Goal: Task Accomplishment & Management: Complete application form

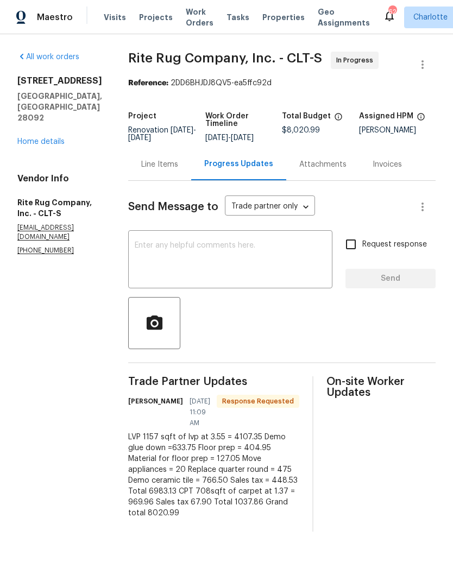
click at [173, 170] on div "Line Items" at bounding box center [159, 164] width 37 height 11
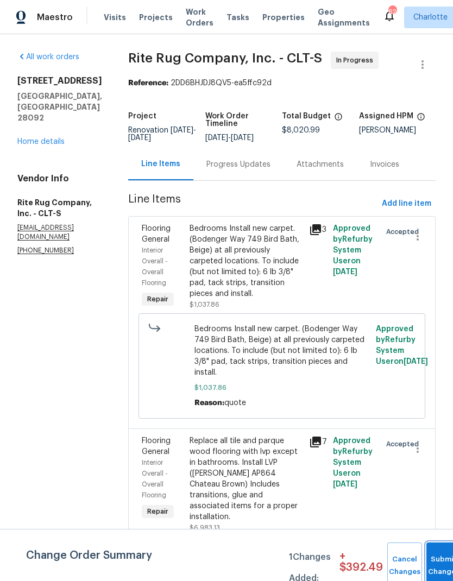
click at [435, 560] on button "Submit Changes" at bounding box center [443, 565] width 35 height 47
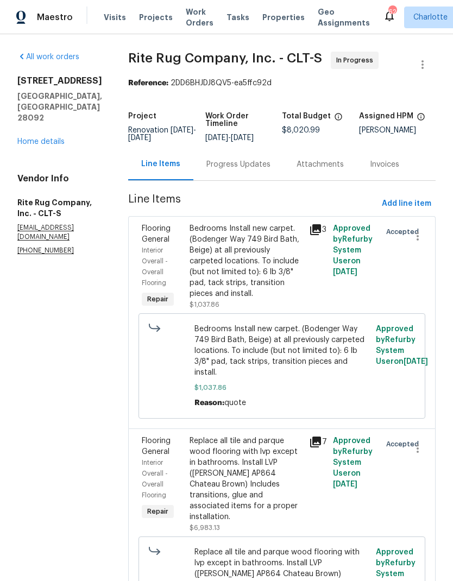
click at [258, 170] on div "Progress Updates" at bounding box center [238, 164] width 64 height 11
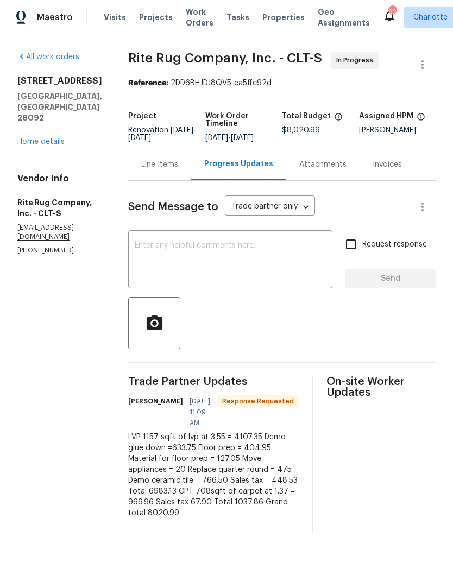
click at [288, 267] on textarea at bounding box center [230, 261] width 191 height 38
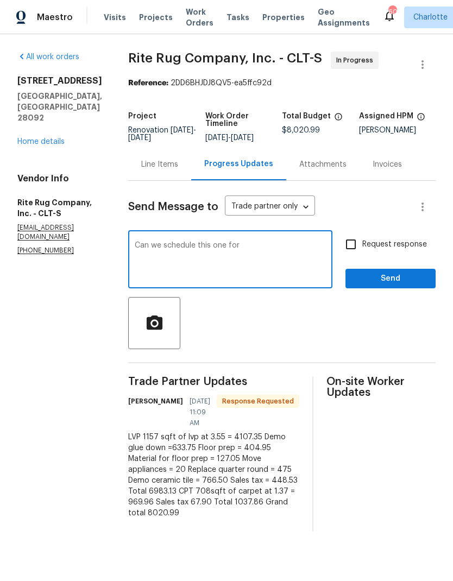
click at [283, 263] on textarea "Can we schedule this one for" at bounding box center [230, 261] width 191 height 38
type textarea "Can we schedule this one for [DATE]"
click at [350, 256] on input "Request response" at bounding box center [350, 244] width 23 height 23
checkbox input "true"
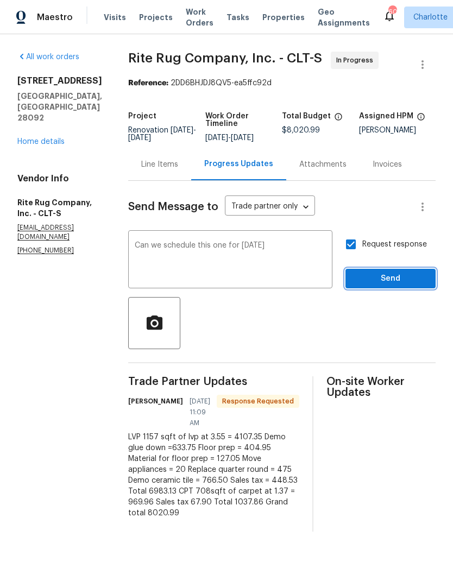
click at [400, 282] on span "Send" at bounding box center [390, 279] width 73 height 14
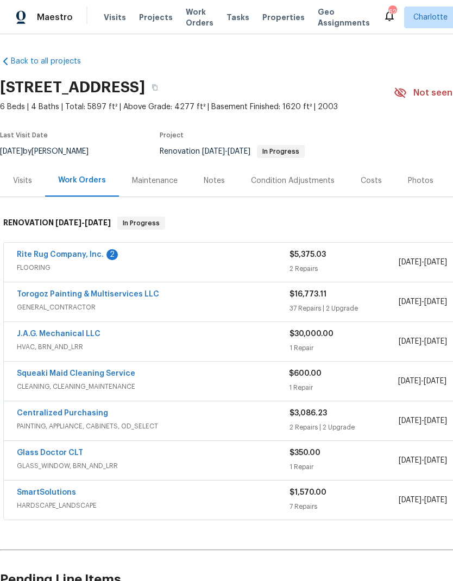
click at [58, 377] on link "Squeaki Maid Cleaning Service" at bounding box center [76, 374] width 118 height 8
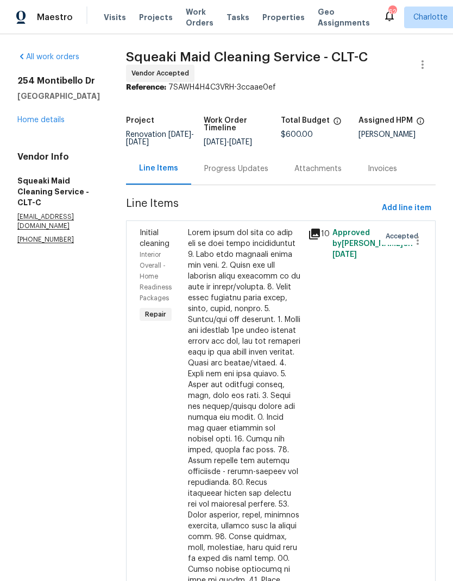
click at [264, 174] on div "Progress Updates" at bounding box center [236, 168] width 64 height 11
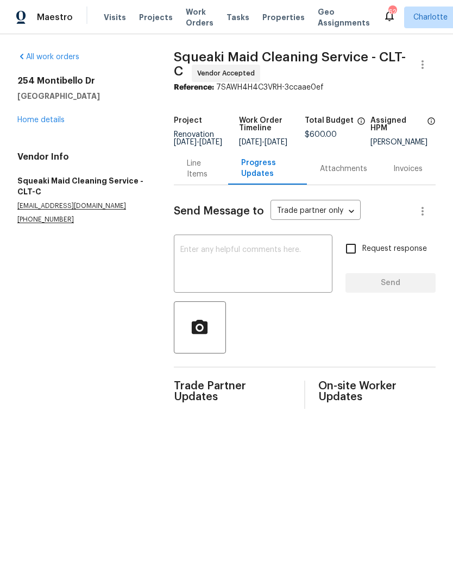
click at [246, 274] on textarea at bounding box center [252, 265] width 145 height 38
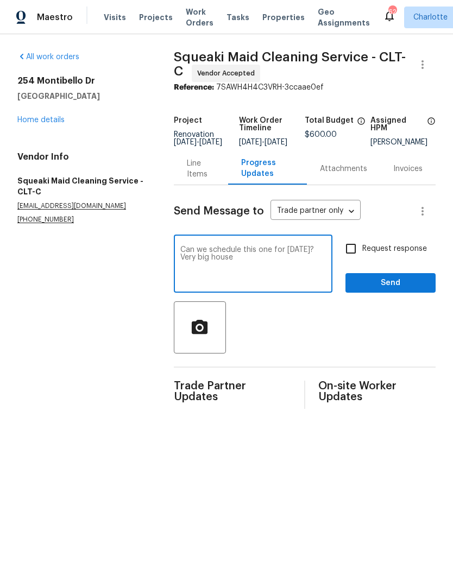
type textarea "Can we schedule this one for Thursday? Very big house"
click at [353, 260] on input "Request response" at bounding box center [350, 248] width 23 height 23
checkbox input "true"
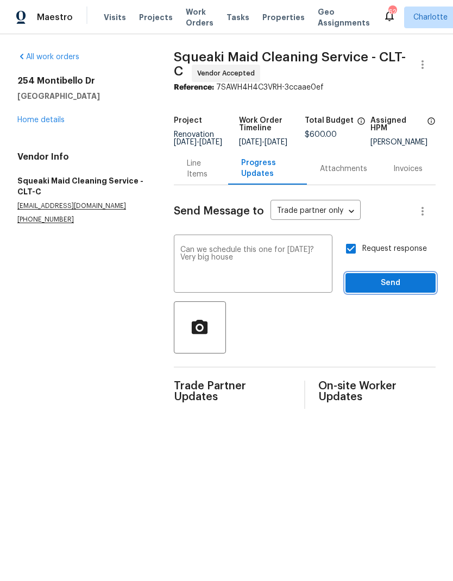
click at [415, 289] on span "Send" at bounding box center [390, 283] width 73 height 14
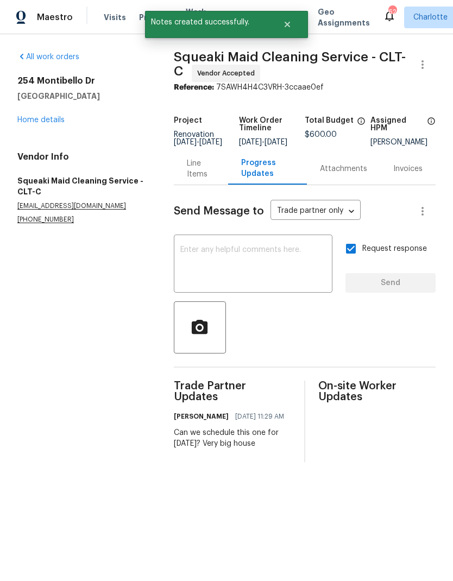
click at [44, 123] on link "Home details" at bounding box center [40, 120] width 47 height 8
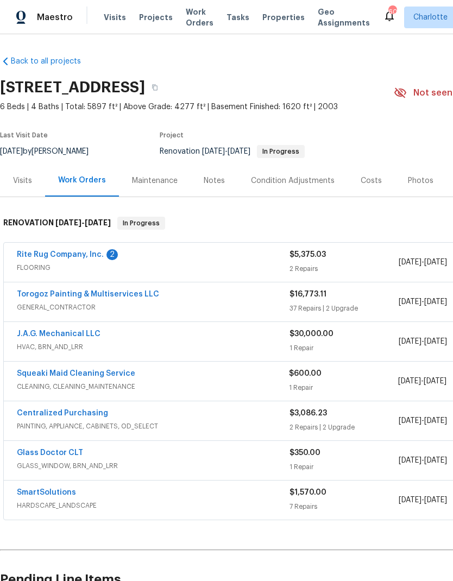
click at [225, 179] on div "Notes" at bounding box center [214, 180] width 47 height 32
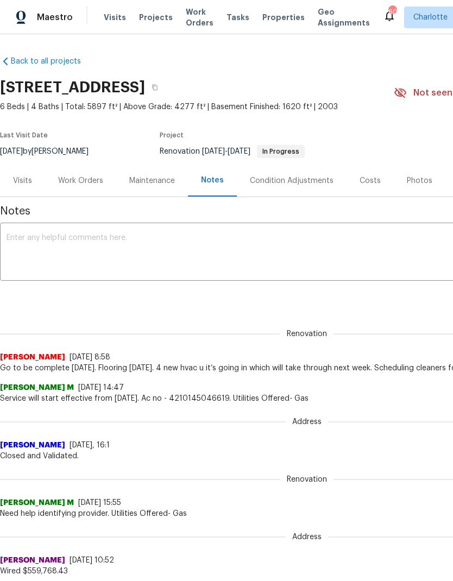
click at [268, 245] on textarea at bounding box center [307, 253] width 600 height 38
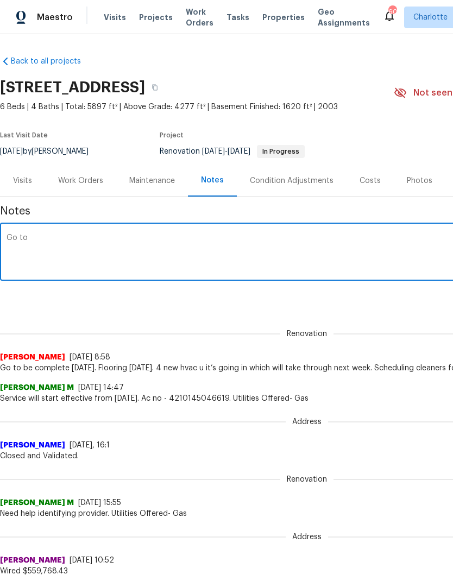
type textarea "Go"
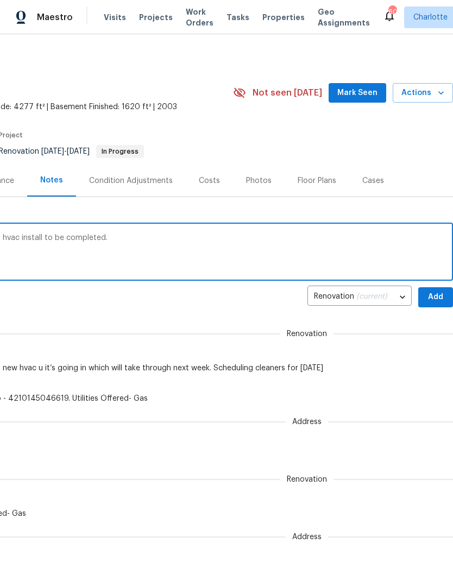
scroll to position [0, 161]
click at [354, 244] on textarea "Go complete. Flooring installed. Waiting on hvac install to be completed." at bounding box center [146, 253] width 600 height 38
type textarea "Go complete. Flooring installed. Waiting on hvac install to be completed. Sched…"
click at [429, 290] on span "Add" at bounding box center [435, 297] width 17 height 14
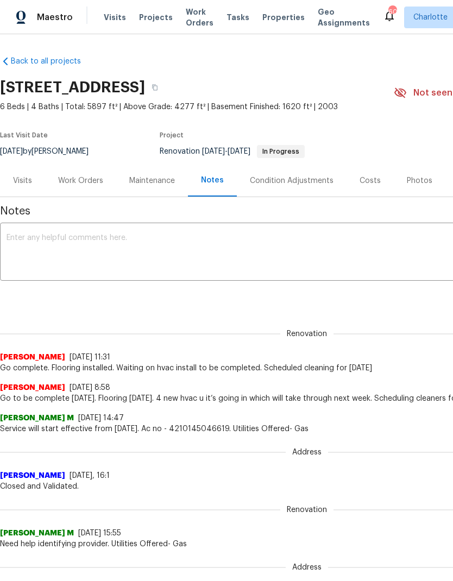
scroll to position [0, 0]
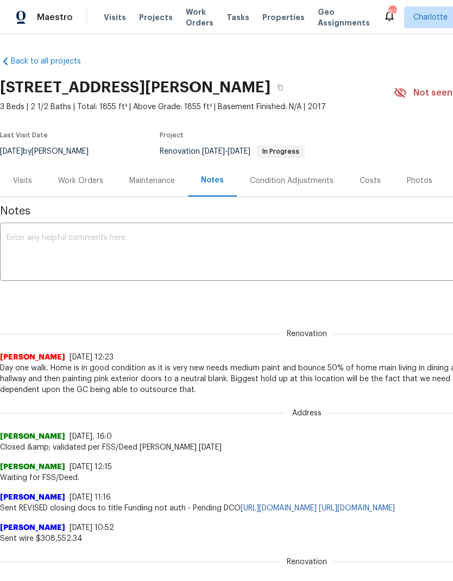
click at [74, 192] on div "Work Orders" at bounding box center [80, 180] width 71 height 32
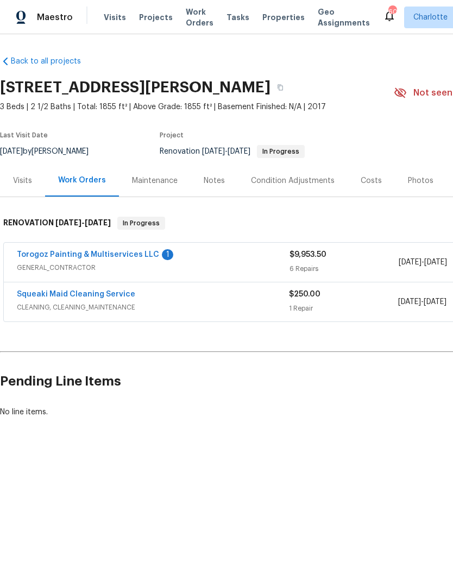
click at [229, 269] on span "GENERAL_CONTRACTOR" at bounding box center [153, 267] width 272 height 11
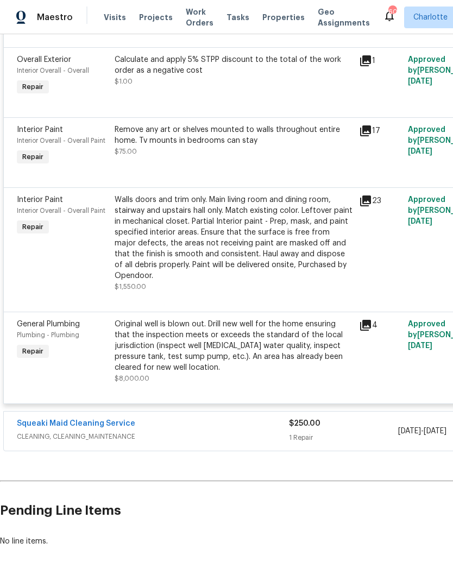
scroll to position [467, 0]
click at [248, 357] on div "Original well is blown out. Drill new well for the home ensuring that the inspe…" at bounding box center [234, 346] width 238 height 54
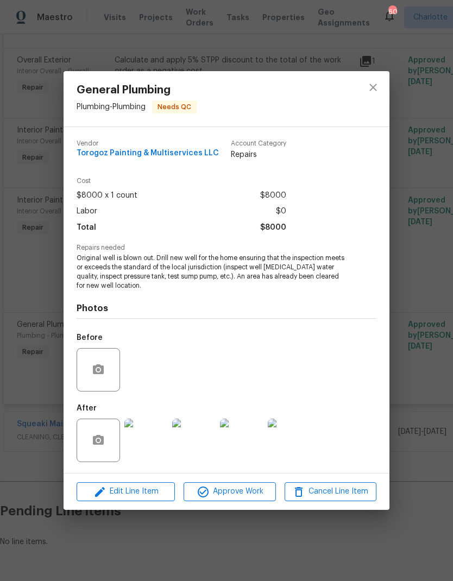
click at [135, 451] on img at bounding box center [145, 439] width 43 height 43
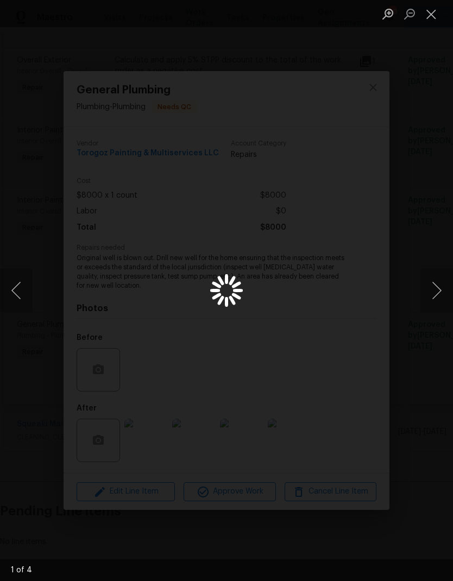
click at [435, 295] on button "Next image" at bounding box center [436, 290] width 33 height 43
click at [437, 282] on button "Next image" at bounding box center [436, 290] width 33 height 43
click at [437, 280] on button "Next image" at bounding box center [436, 290] width 33 height 43
click at [436, 279] on button "Next image" at bounding box center [436, 290] width 33 height 43
click at [435, 286] on button "Next image" at bounding box center [436, 290] width 33 height 43
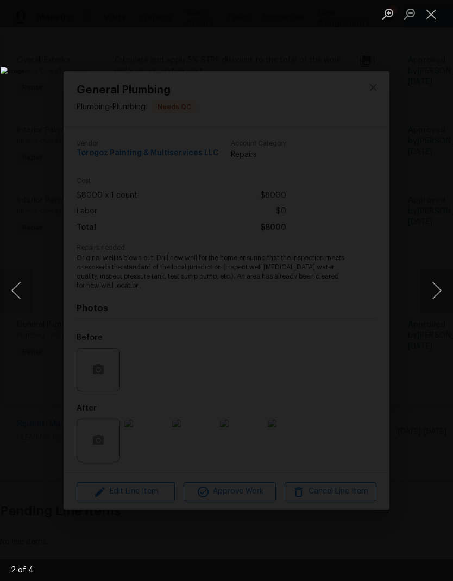
click at [439, 289] on button "Next image" at bounding box center [436, 290] width 33 height 43
click at [440, 288] on button "Next image" at bounding box center [436, 290] width 33 height 43
click at [432, 285] on button "Next image" at bounding box center [436, 290] width 33 height 43
click at [442, 290] on button "Next image" at bounding box center [436, 290] width 33 height 43
click at [438, 287] on button "Next image" at bounding box center [436, 290] width 33 height 43
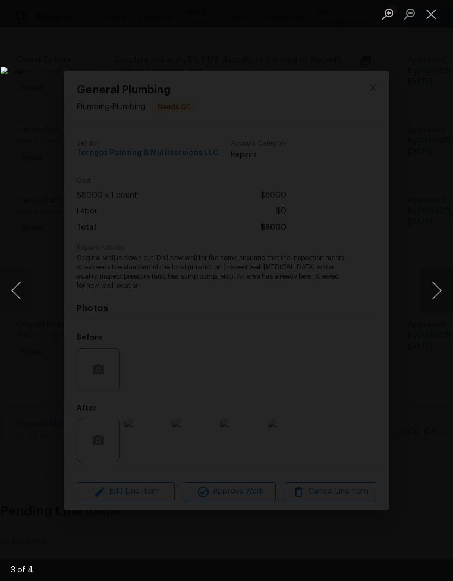
click at [436, 294] on button "Next image" at bounding box center [436, 290] width 33 height 43
click at [439, 286] on button "Next image" at bounding box center [436, 290] width 33 height 43
click at [434, 282] on button "Next image" at bounding box center [436, 290] width 33 height 43
click at [440, 283] on button "Next image" at bounding box center [436, 290] width 33 height 43
click at [426, 19] on button "Close lightbox" at bounding box center [431, 13] width 22 height 19
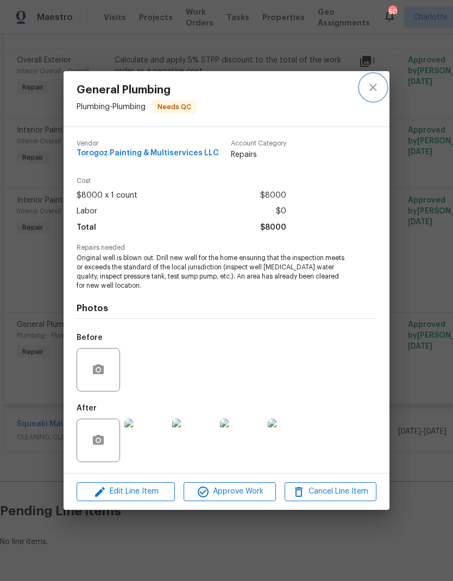
click at [373, 86] on icon "close" at bounding box center [372, 87] width 7 height 7
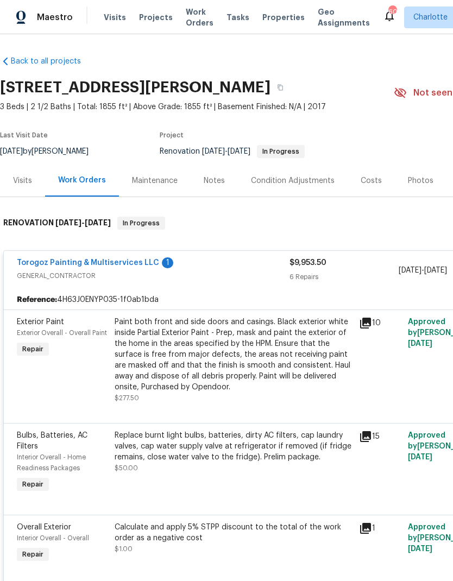
scroll to position [0, 0]
click at [22, 176] on div "Visits" at bounding box center [22, 180] width 19 height 11
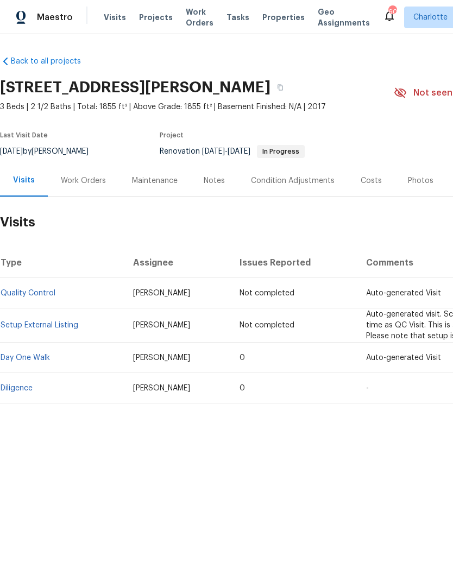
click at [86, 166] on div "Work Orders" at bounding box center [83, 180] width 71 height 32
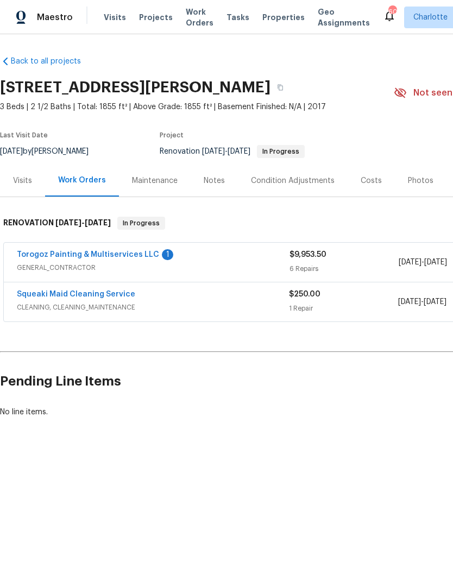
click at [135, 251] on link "Torogoz Painting & Multiservices LLC" at bounding box center [88, 255] width 142 height 8
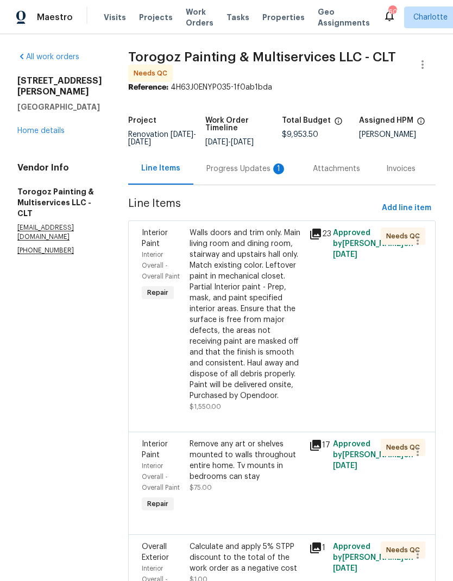
click at [245, 174] on div "Progress Updates 1" at bounding box center [246, 168] width 80 height 11
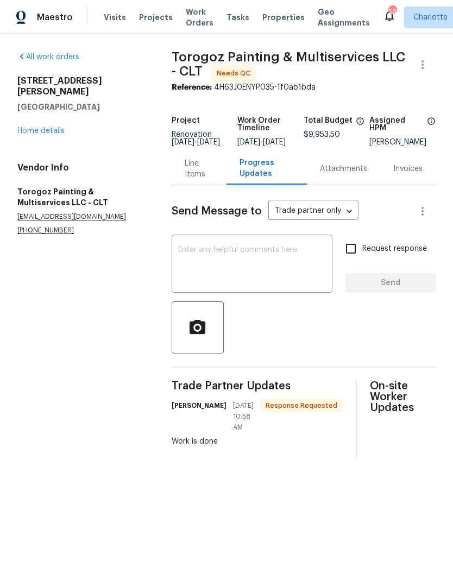
click at [200, 175] on div "Line Items" at bounding box center [199, 169] width 29 height 22
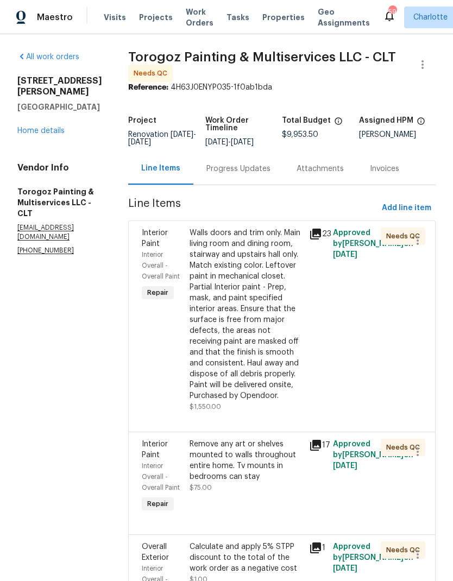
click at [47, 127] on link "Home details" at bounding box center [40, 131] width 47 height 8
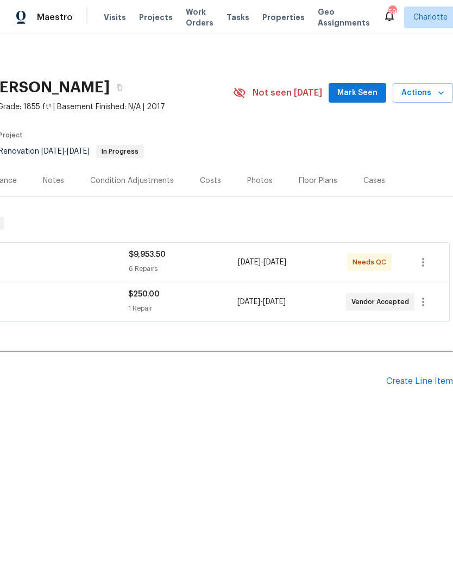
scroll to position [0, 161]
click at [409, 381] on div "Create Line Item" at bounding box center [419, 381] width 67 height 10
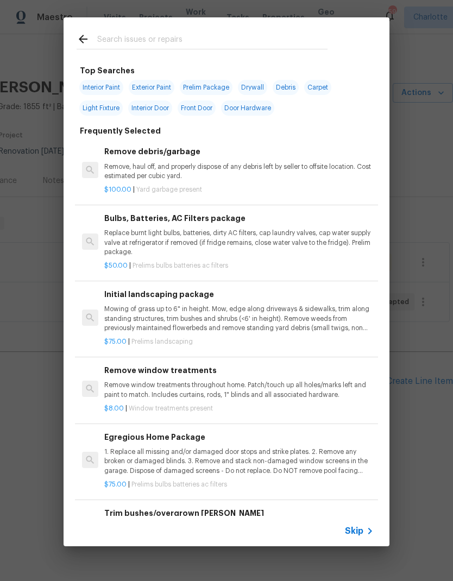
click at [239, 306] on p "Mowing of grass up to 6" in height. Mow, edge along driveways & sidewalks, trim…" at bounding box center [238, 319] width 269 height 28
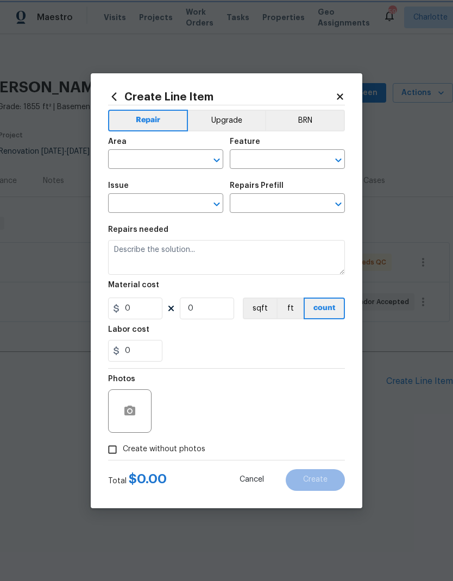
type input "Home Readiness Packages"
type input "Landscape Package"
type input "Initial landscaping package $75.00"
type textarea "Mowing of grass up to 6" in height. Mow, edge along driveways & sidewalks, trim…"
type input "75"
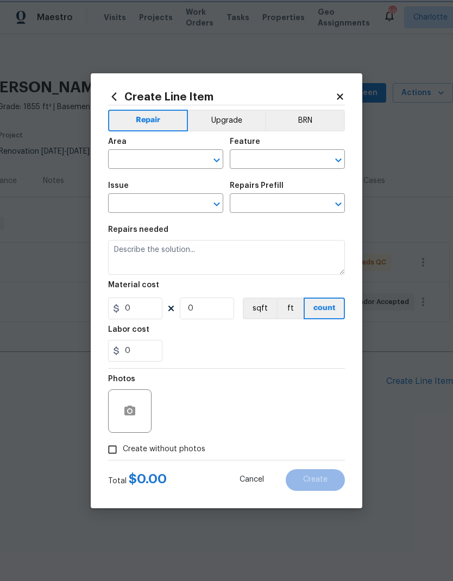
type input "1"
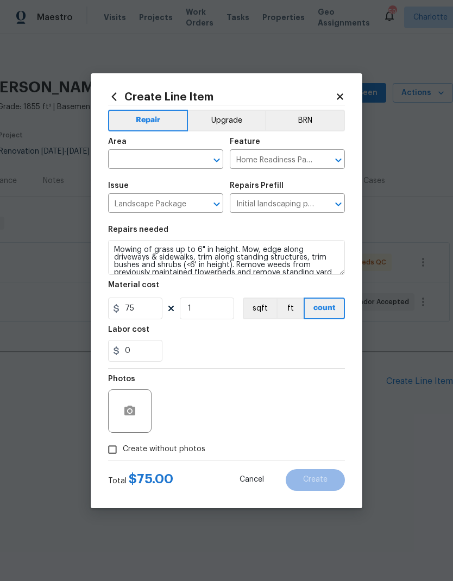
click at [175, 161] on input "text" at bounding box center [150, 160] width 85 height 17
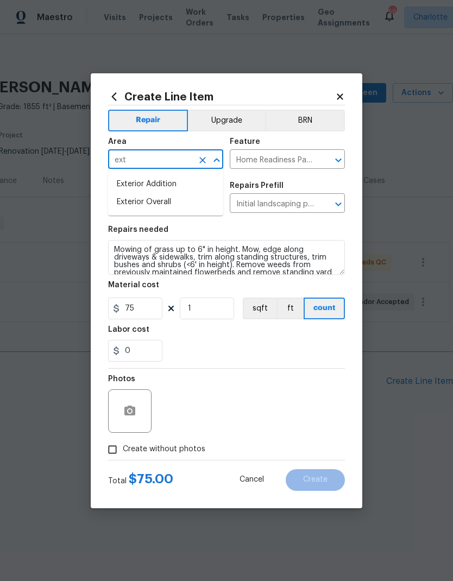
click at [137, 195] on li "Exterior Overall" at bounding box center [165, 202] width 115 height 18
type input "Exterior Overall"
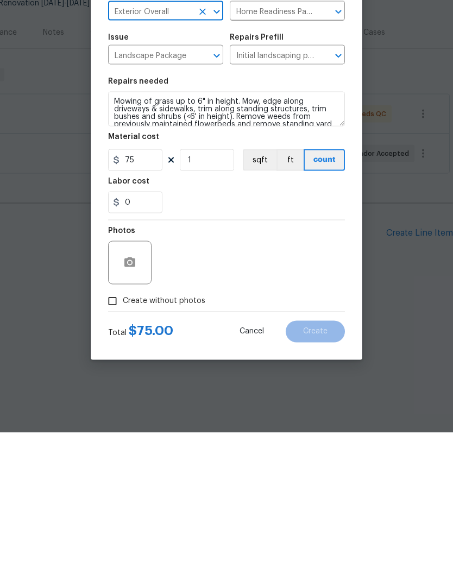
click at [116, 439] on input "Create without photos" at bounding box center [112, 449] width 21 height 21
checkbox input "true"
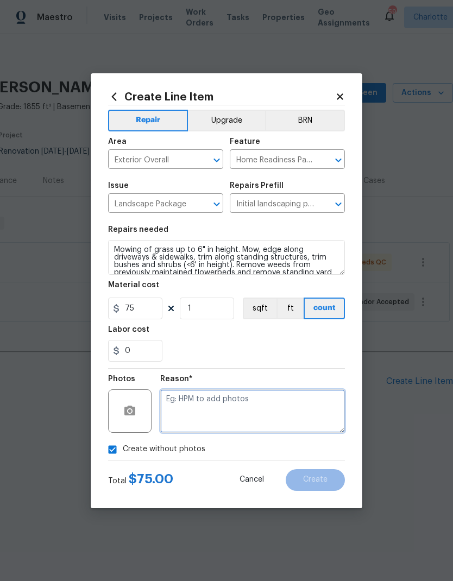
click at [296, 415] on textarea at bounding box center [252, 410] width 185 height 43
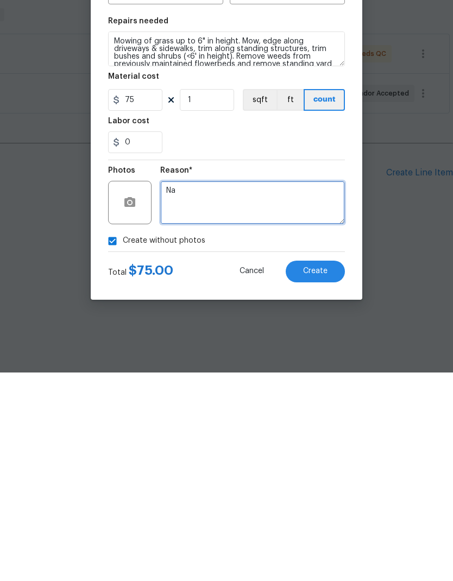
type textarea "Na"
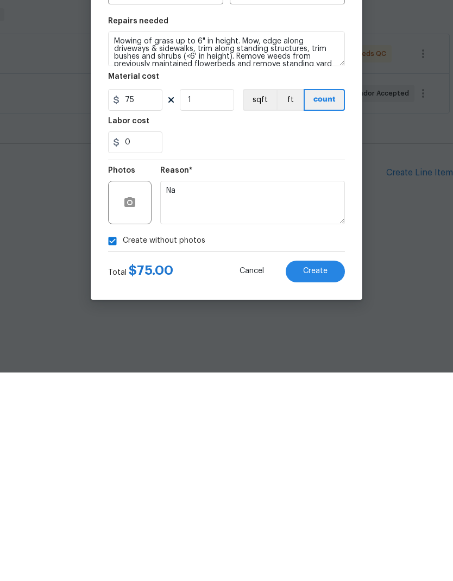
click at [337, 340] on div "0" at bounding box center [226, 351] width 237 height 22
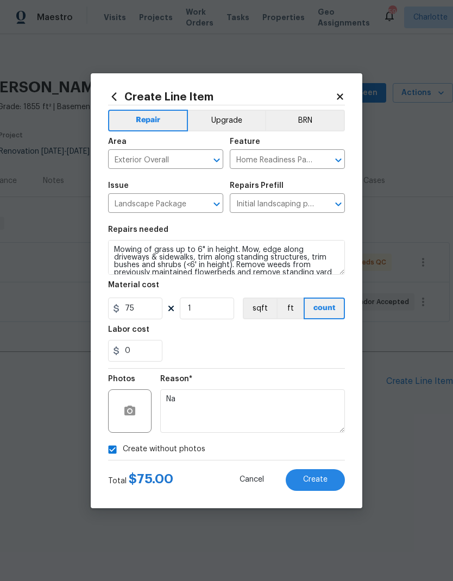
click at [326, 478] on span "Create" at bounding box center [315, 479] width 24 height 8
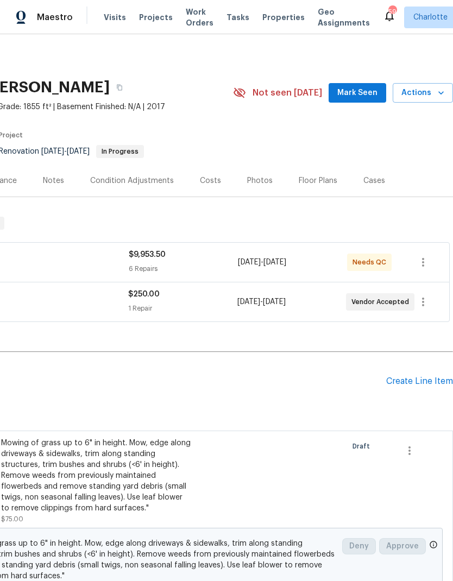
click at [418, 371] on div "Pending Line Items Create Line Item" at bounding box center [145, 381] width 613 height 50
click at [423, 384] on div "Create Line Item" at bounding box center [419, 381] width 67 height 10
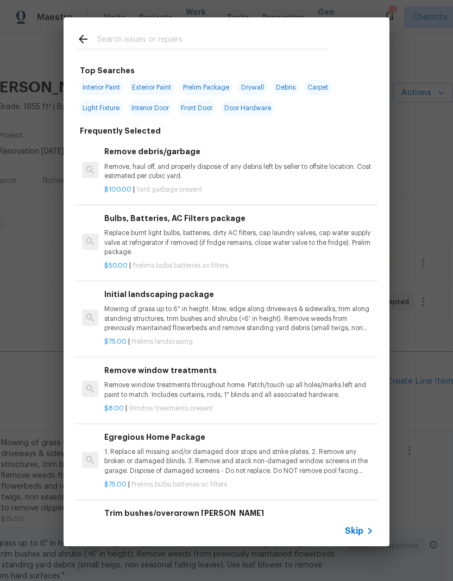
click at [192, 41] on input "text" at bounding box center [212, 41] width 230 height 16
type input "Seed"
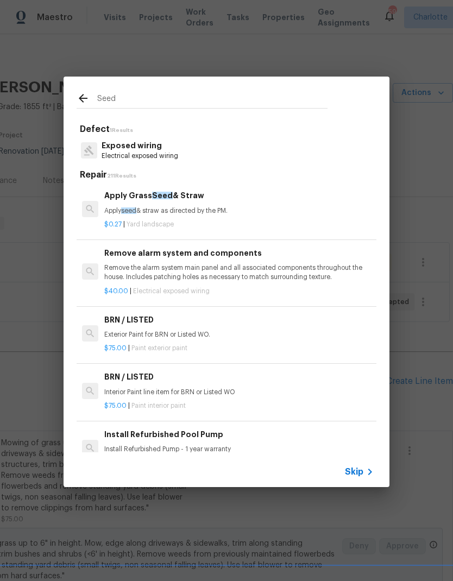
click at [138, 206] on p "Apply seed & straw as directed by the PM." at bounding box center [238, 210] width 269 height 9
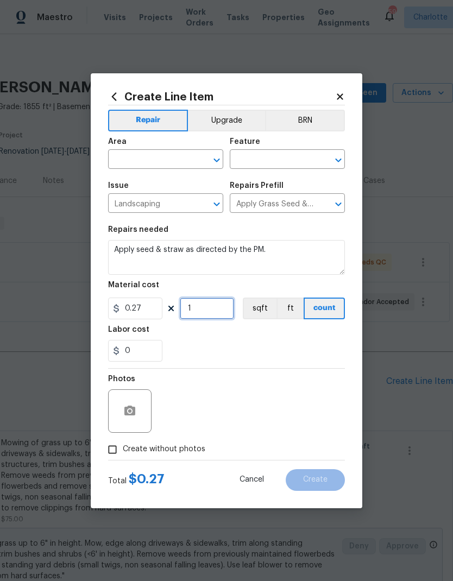
click at [199, 306] on input "1" at bounding box center [207, 308] width 54 height 22
type input "1000"
click at [324, 347] on div "0" at bounding box center [226, 351] width 237 height 22
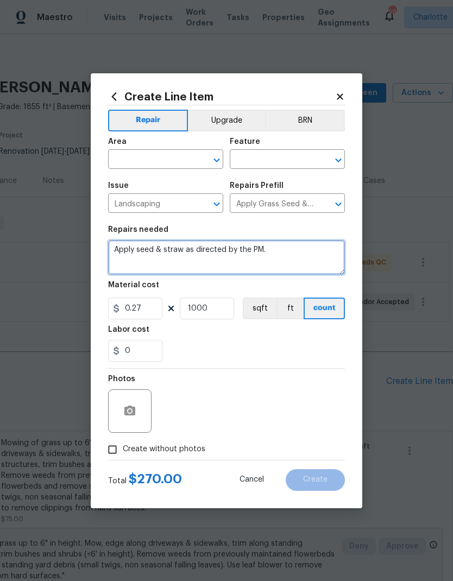
click at [265, 253] on textarea "Apply seed & straw as directed by the PM." at bounding box center [226, 257] width 237 height 35
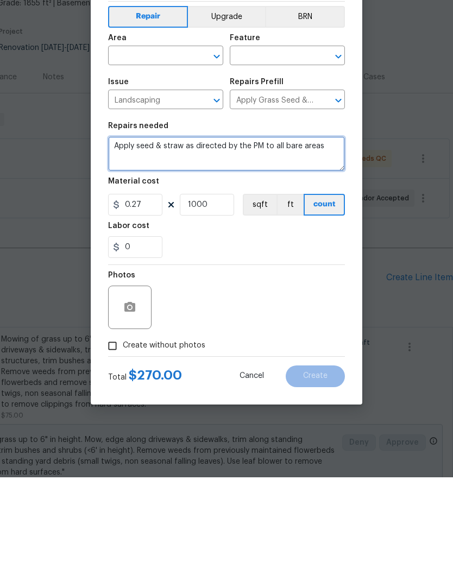
type textarea "Apply seed & straw as directed by the PM to all bare areas"
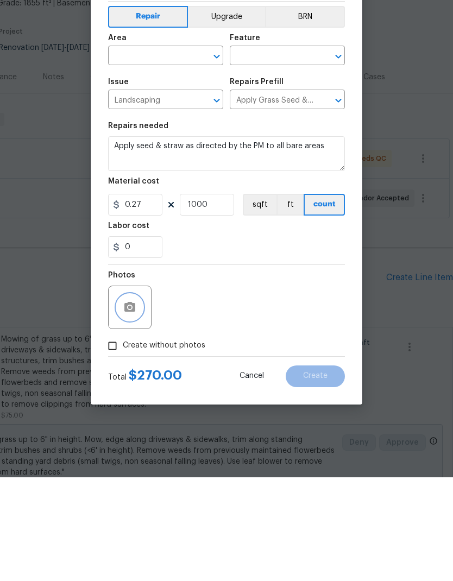
click at [124, 404] on icon "button" at bounding box center [129, 410] width 13 height 13
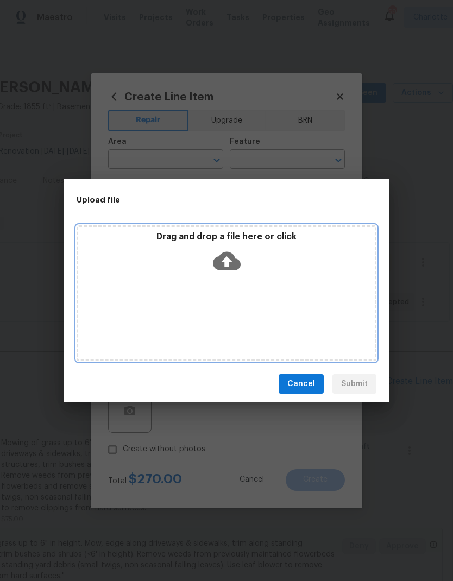
click at [218, 264] on icon at bounding box center [227, 261] width 28 height 18
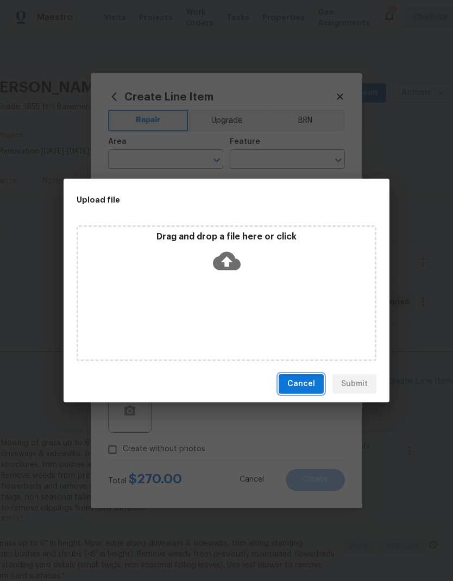
click at [301, 376] on button "Cancel" at bounding box center [300, 384] width 45 height 20
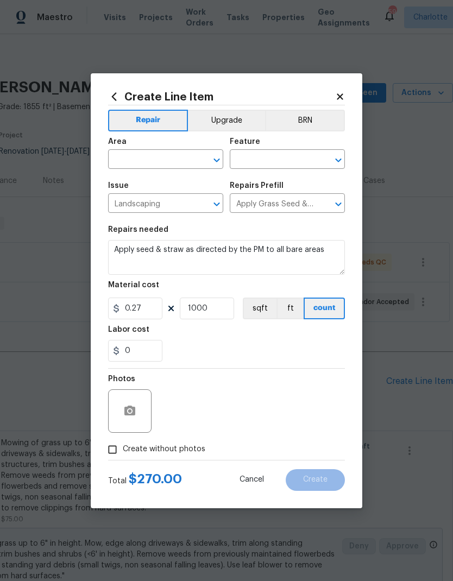
click at [110, 453] on input "Create without photos" at bounding box center [112, 449] width 21 height 21
checkbox input "true"
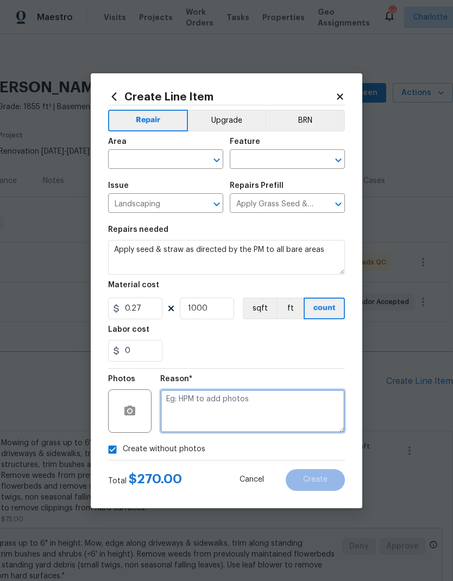
click at [299, 414] on textarea at bounding box center [252, 410] width 185 height 43
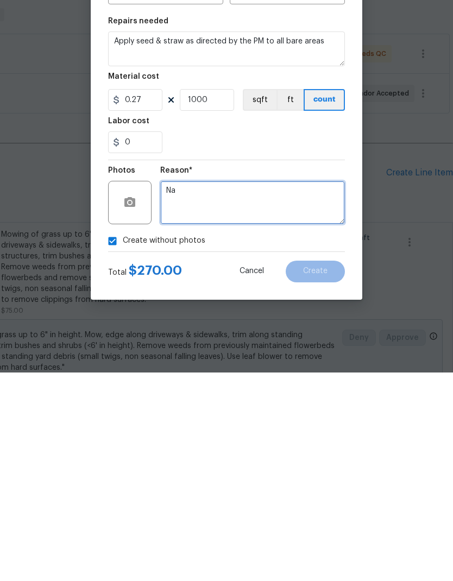
type textarea "Na"
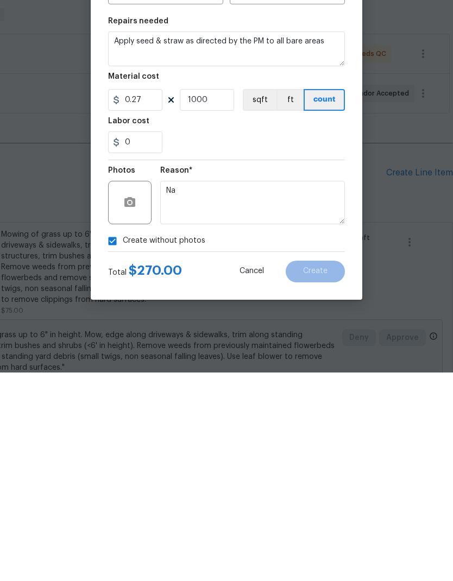
click at [308, 340] on div "0" at bounding box center [226, 351] width 237 height 22
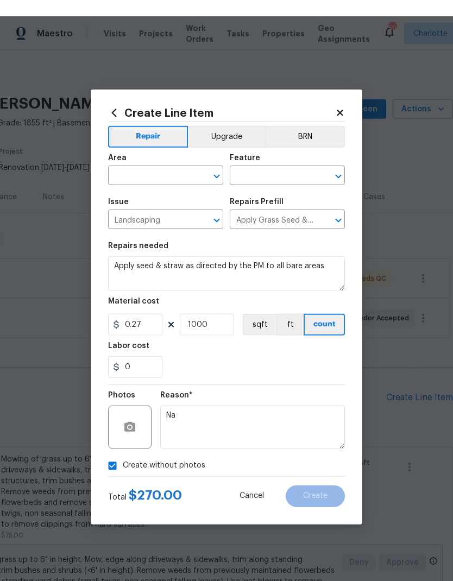
scroll to position [0, 0]
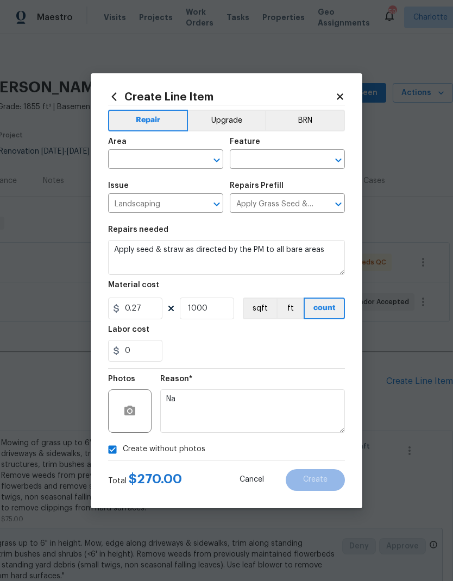
click at [173, 158] on input "text" at bounding box center [150, 160] width 85 height 17
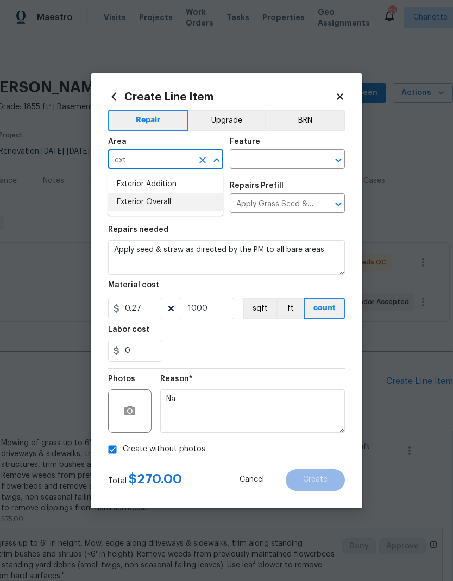
click at [189, 198] on li "Exterior Overall" at bounding box center [165, 202] width 115 height 18
type input "Exterior Overall"
click at [289, 154] on input "text" at bounding box center [272, 160] width 85 height 17
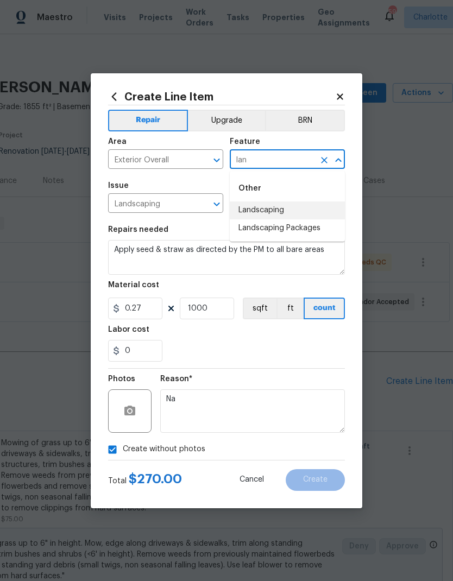
click at [286, 204] on li "Landscaping" at bounding box center [287, 210] width 115 height 18
type input "Landscaping"
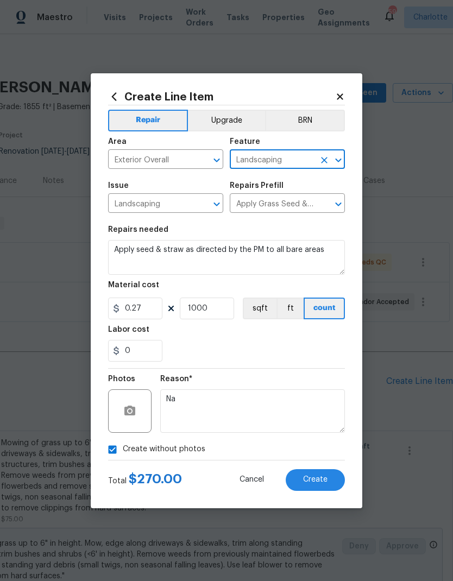
click at [286, 204] on input "Apply Grass Seed & Straw $0.27" at bounding box center [272, 204] width 85 height 17
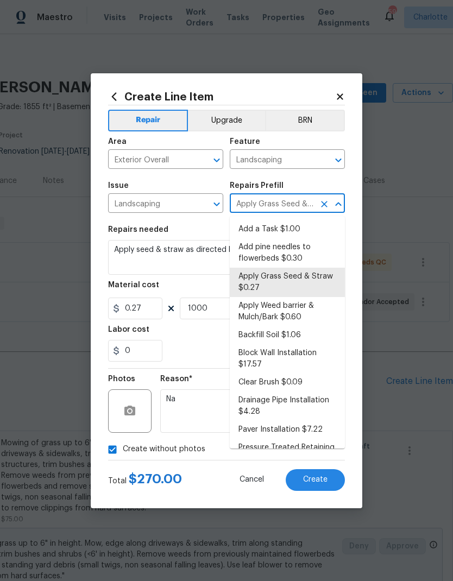
click at [201, 353] on div "0" at bounding box center [226, 351] width 237 height 22
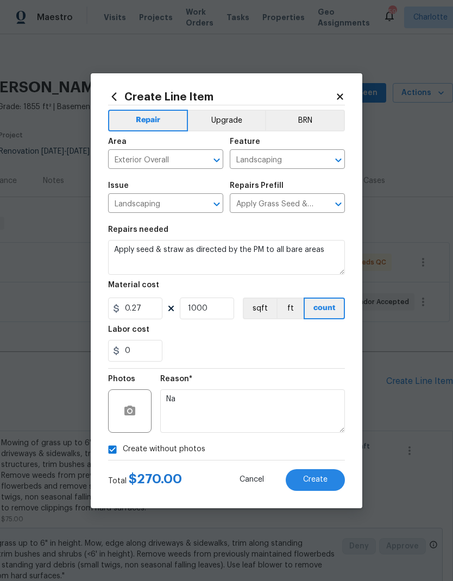
click at [324, 479] on span "Create" at bounding box center [315, 479] width 24 height 8
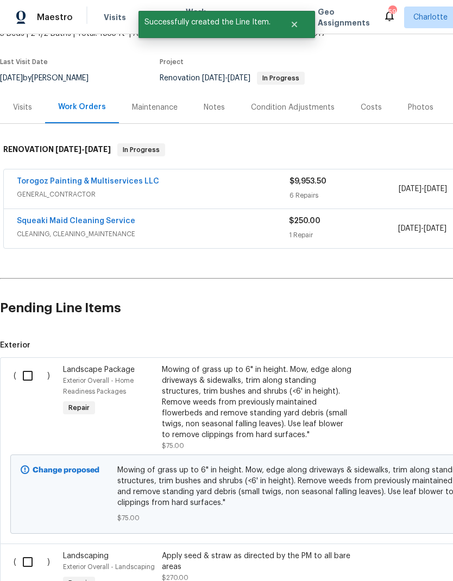
scroll to position [72, 0]
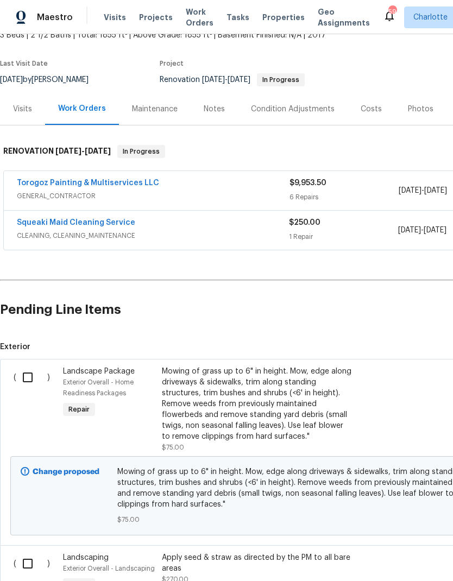
click at [24, 380] on input "checkbox" at bounding box center [31, 377] width 31 height 23
checkbox input "true"
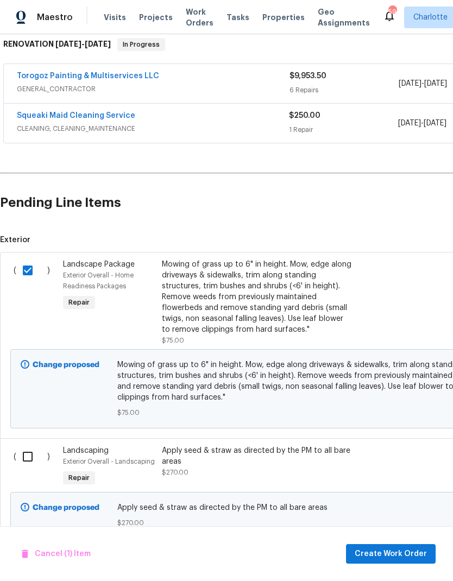
scroll to position [177, 0]
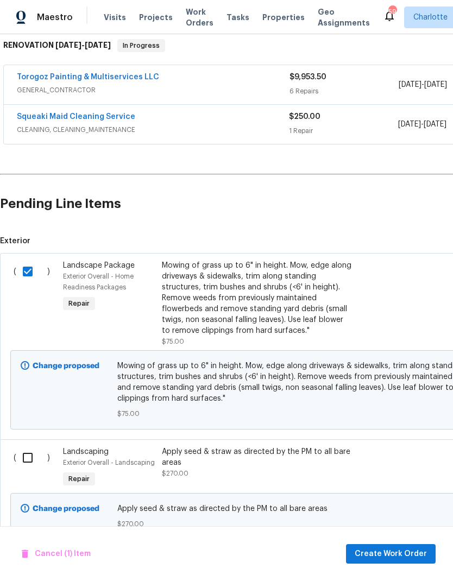
click at [30, 456] on input "checkbox" at bounding box center [31, 457] width 31 height 23
checkbox input "true"
click at [406, 552] on span "Create Work Order" at bounding box center [390, 554] width 72 height 14
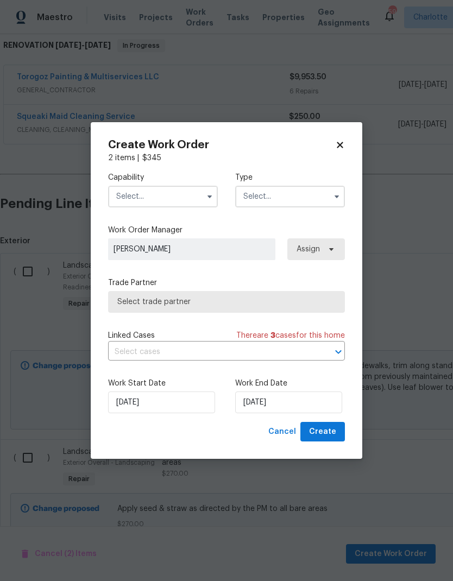
checkbox input "false"
click at [290, 406] on input "10/6/2025" at bounding box center [288, 402] width 107 height 22
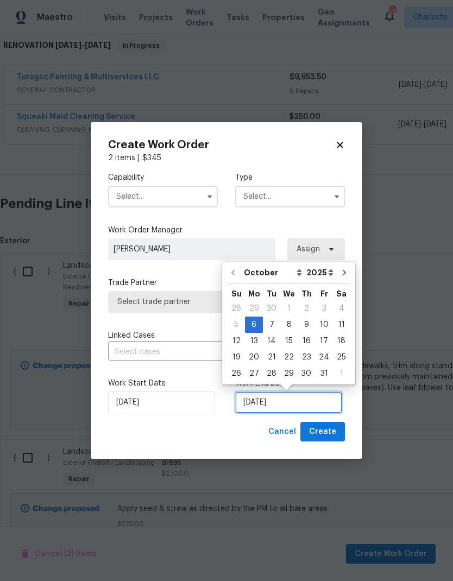
scroll to position [8, 0]
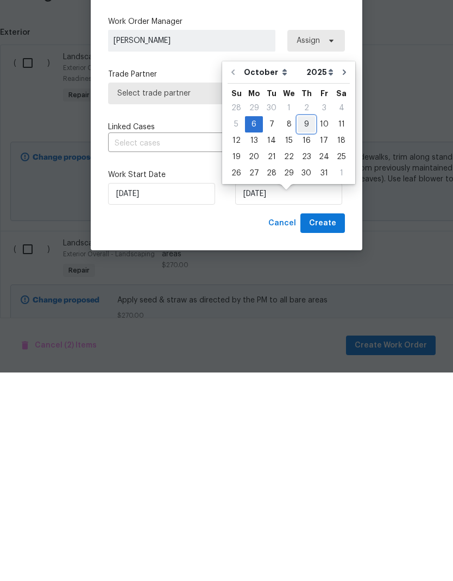
click at [302, 325] on div "9" at bounding box center [305, 332] width 17 height 15
type input "10/9/2025"
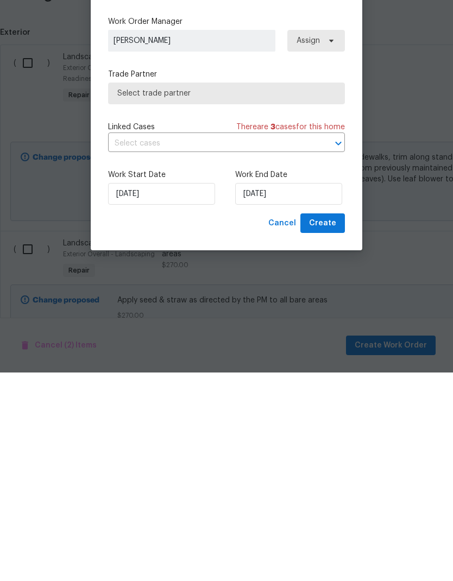
scroll to position [43, 0]
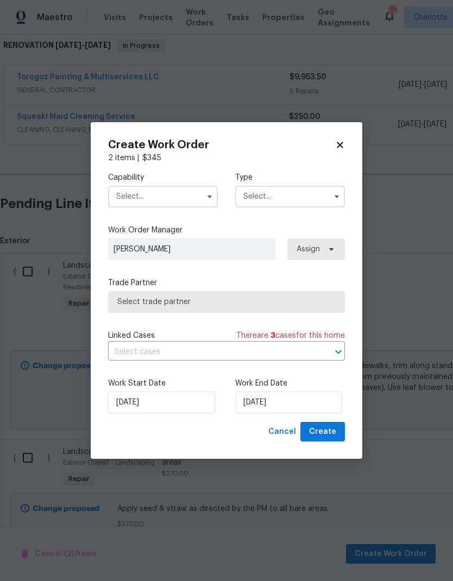
click at [178, 200] on input "text" at bounding box center [163, 197] width 110 height 22
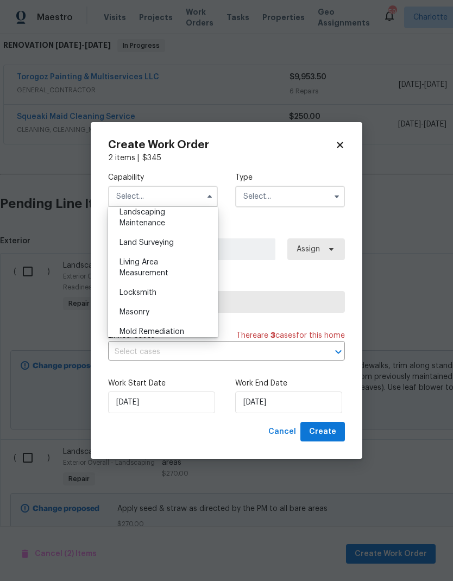
scroll to position [706, 0]
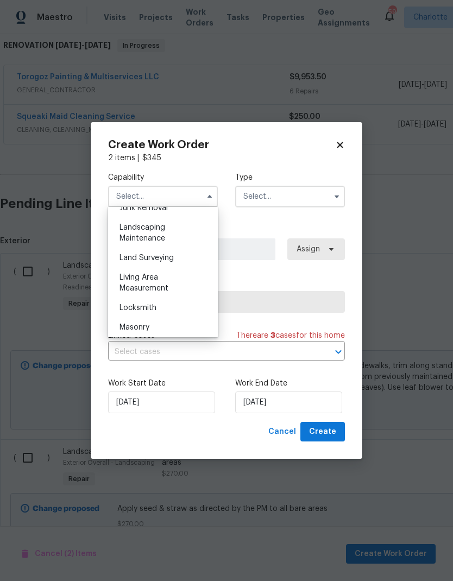
click at [170, 232] on div "Landscaping Maintenance" at bounding box center [163, 233] width 104 height 30
type input "Landscaping Maintenance"
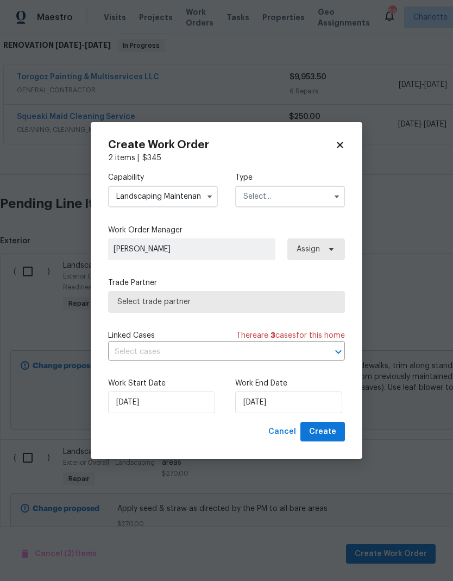
click at [295, 198] on input "text" at bounding box center [290, 197] width 110 height 22
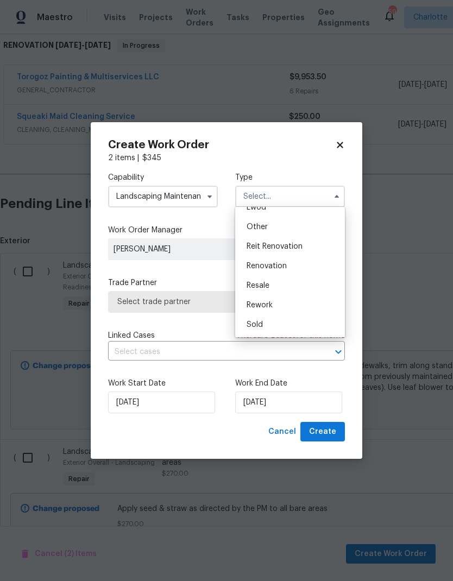
scroll to position [129, 0]
click at [306, 250] on div "Reit Renovation" at bounding box center [290, 247] width 104 height 20
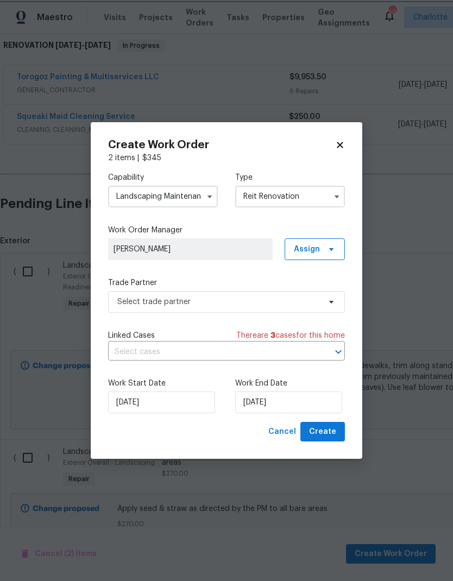
scroll to position [0, 0]
click at [322, 195] on input "Reit Renovation" at bounding box center [290, 197] width 110 height 22
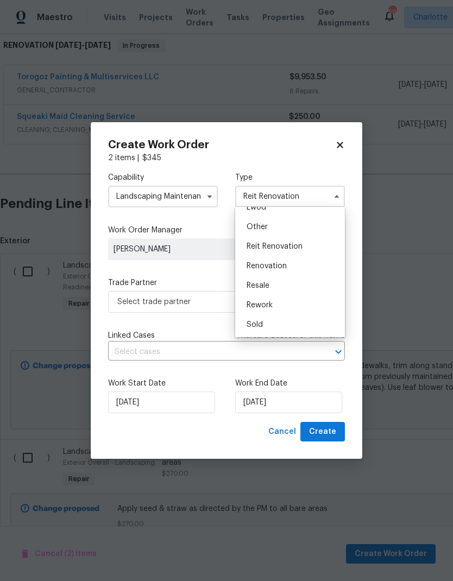
scroll to position [129, 0]
click at [283, 262] on span "Renovation" at bounding box center [266, 266] width 40 height 8
type input "Renovation"
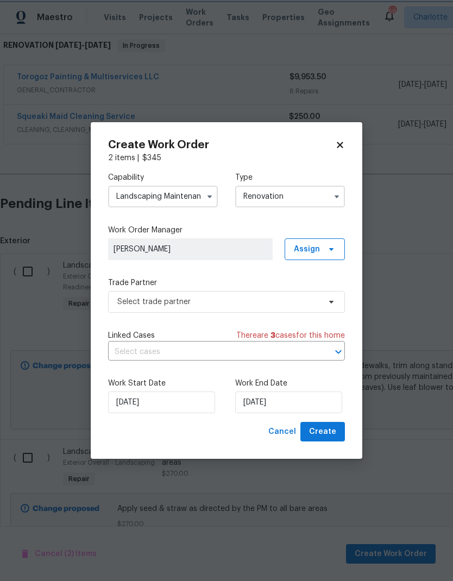
scroll to position [0, 0]
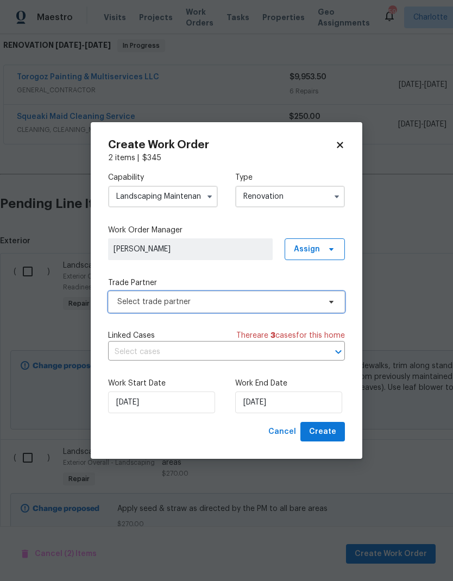
click at [288, 307] on span "Select trade partner" at bounding box center [226, 302] width 237 height 22
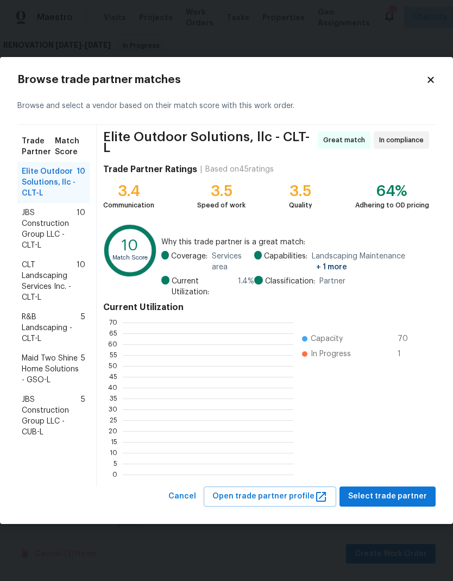
scroll to position [152, 170]
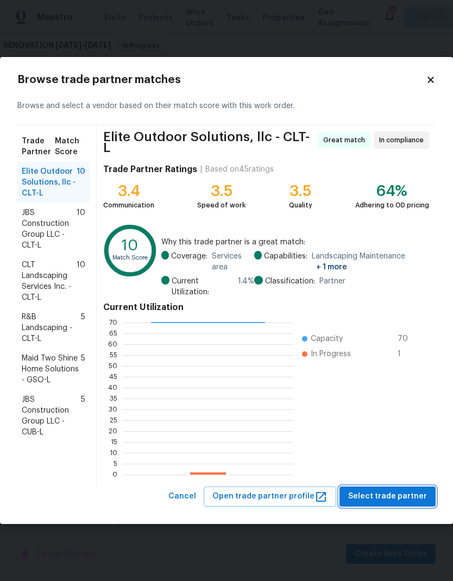
click at [404, 492] on span "Select trade partner" at bounding box center [387, 497] width 79 height 14
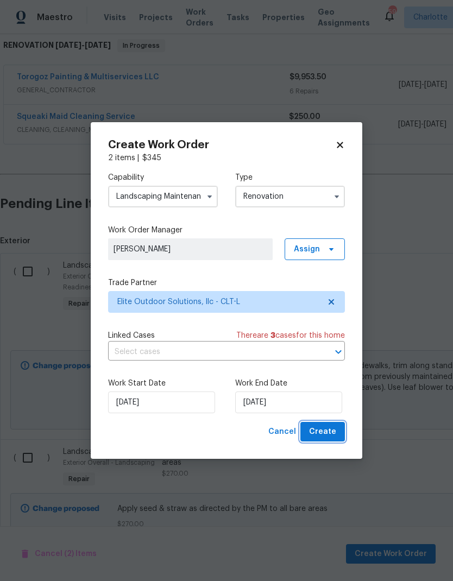
click at [329, 433] on span "Create" at bounding box center [322, 432] width 27 height 14
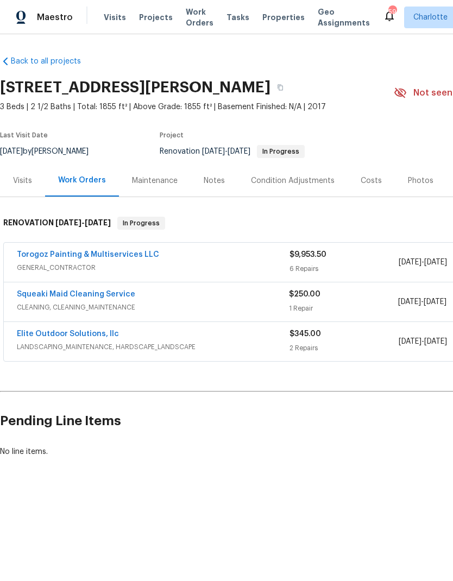
click at [373, 182] on div "Costs" at bounding box center [370, 180] width 21 height 11
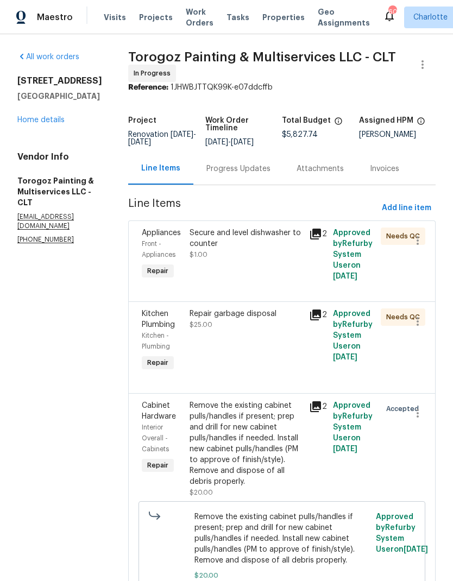
click at [36, 117] on link "Home details" at bounding box center [40, 120] width 47 height 8
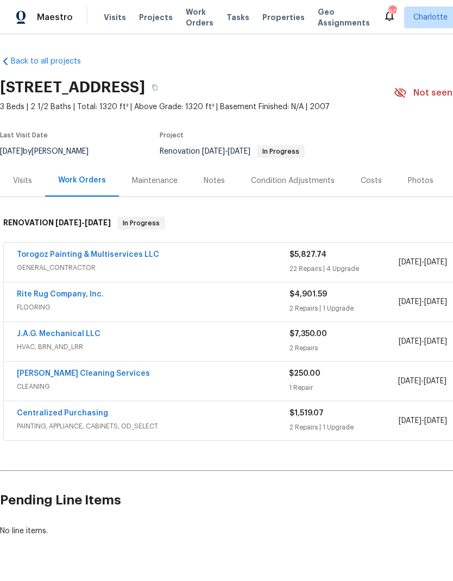
click at [81, 291] on link "Rite Rug Company, Inc." at bounding box center [60, 294] width 87 height 8
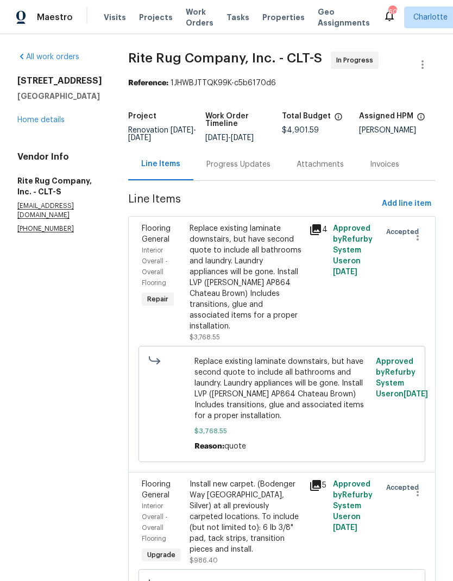
click at [257, 170] on div "Progress Updates" at bounding box center [238, 164] width 64 height 11
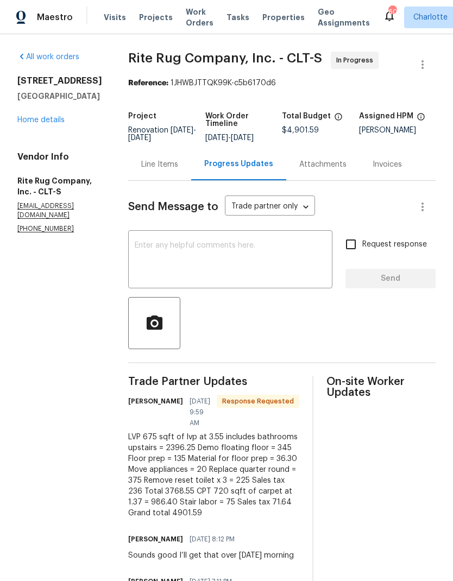
click at [267, 267] on textarea at bounding box center [230, 261] width 191 height 38
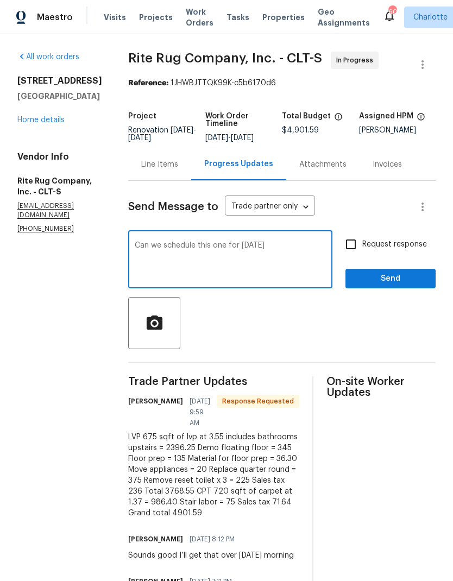
type textarea "Can we schedule this one for [DATE]"
click at [359, 246] on input "Request response" at bounding box center [350, 244] width 23 height 23
checkbox input "true"
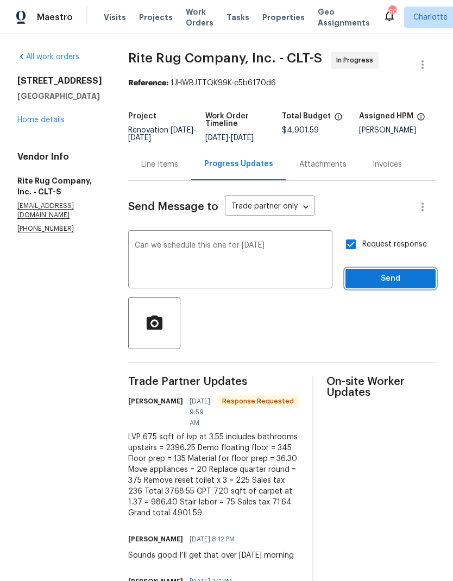
click at [395, 286] on span "Send" at bounding box center [390, 279] width 73 height 14
